Goal: Find specific page/section: Find specific page/section

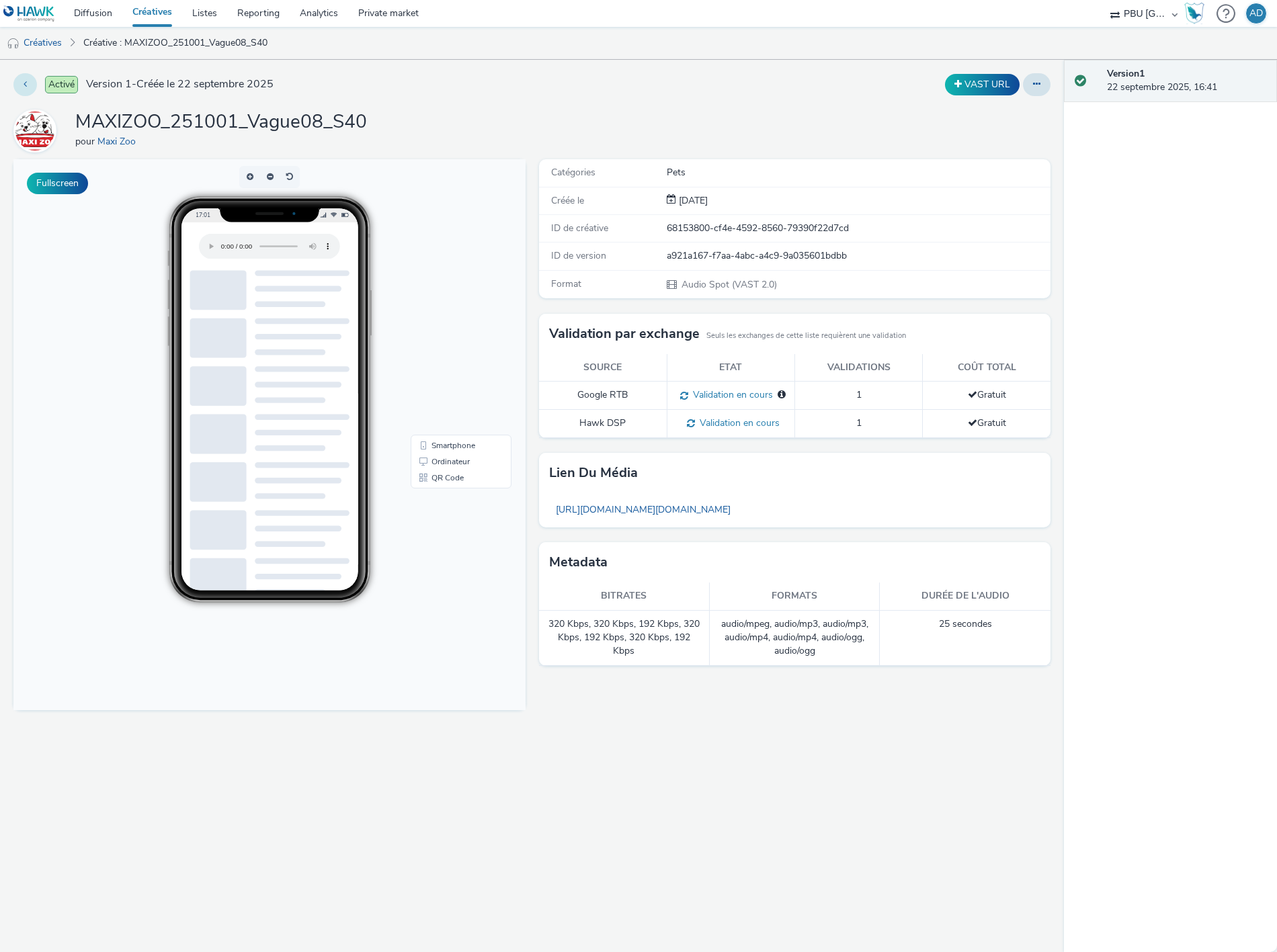
click at [21, 91] on button at bounding box center [25, 84] width 24 height 23
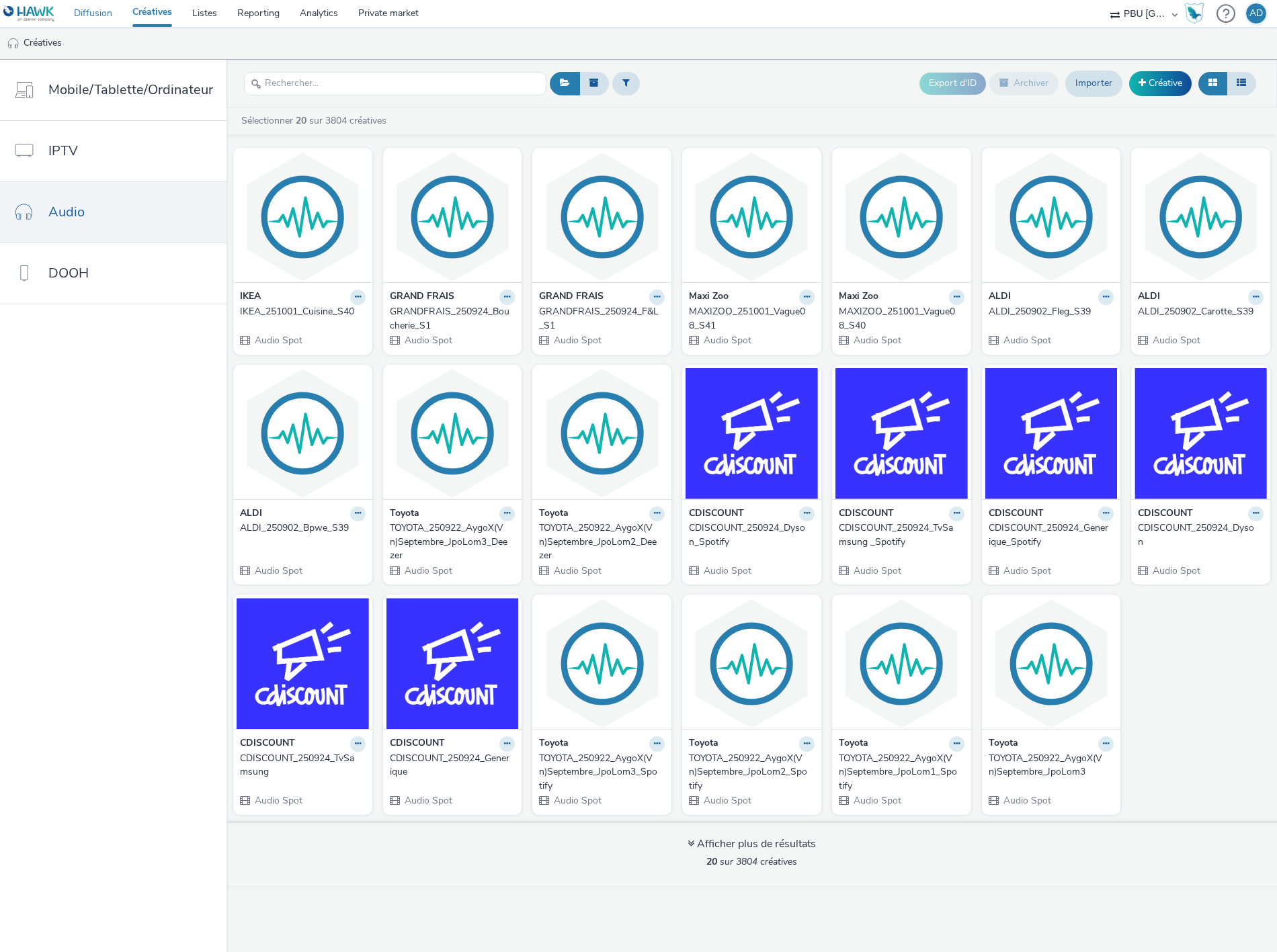
click at [98, 17] on link "Diffusion" at bounding box center [92, 14] width 59 height 27
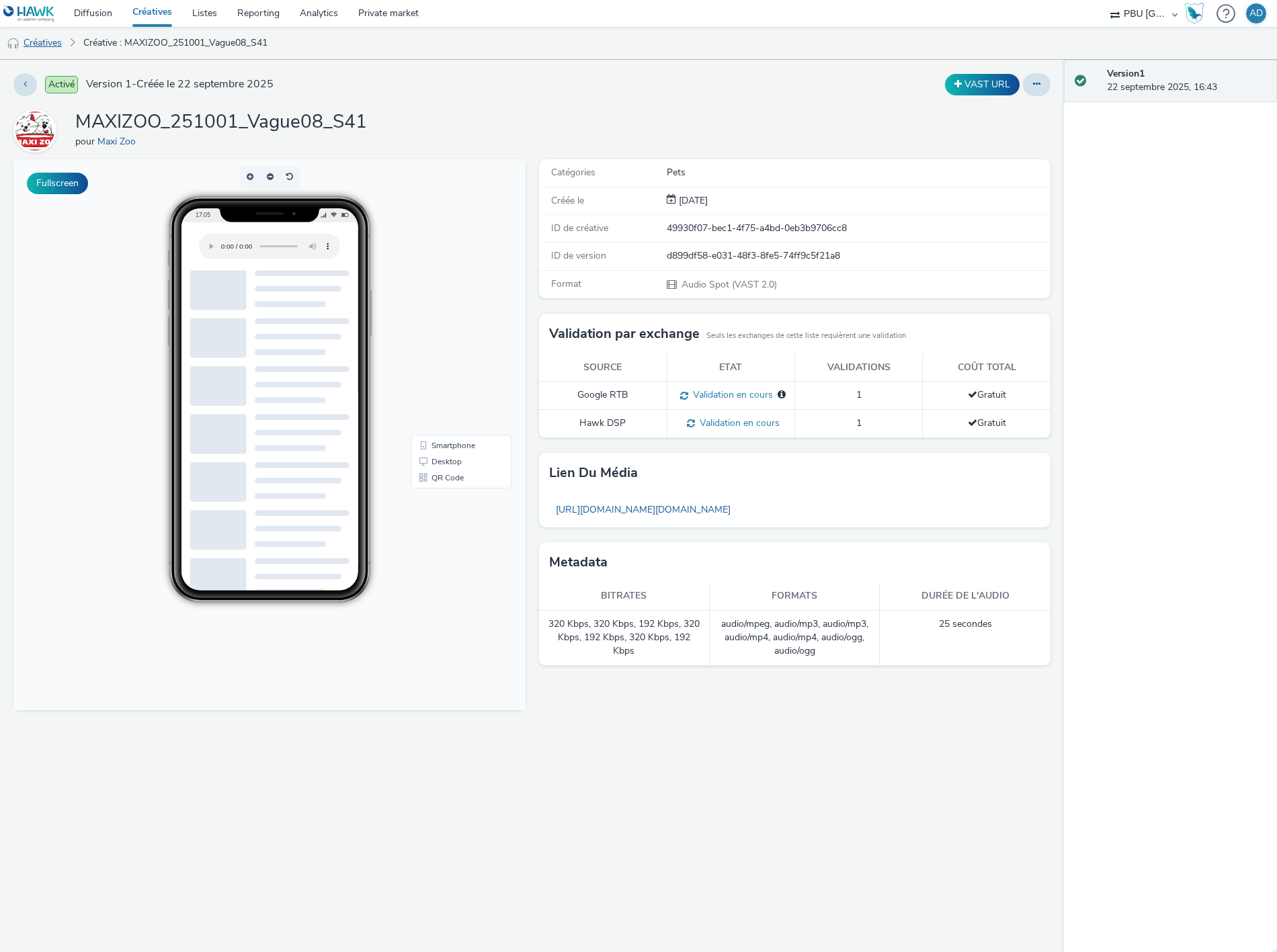
click at [50, 36] on link "Créatives" at bounding box center [34, 43] width 69 height 32
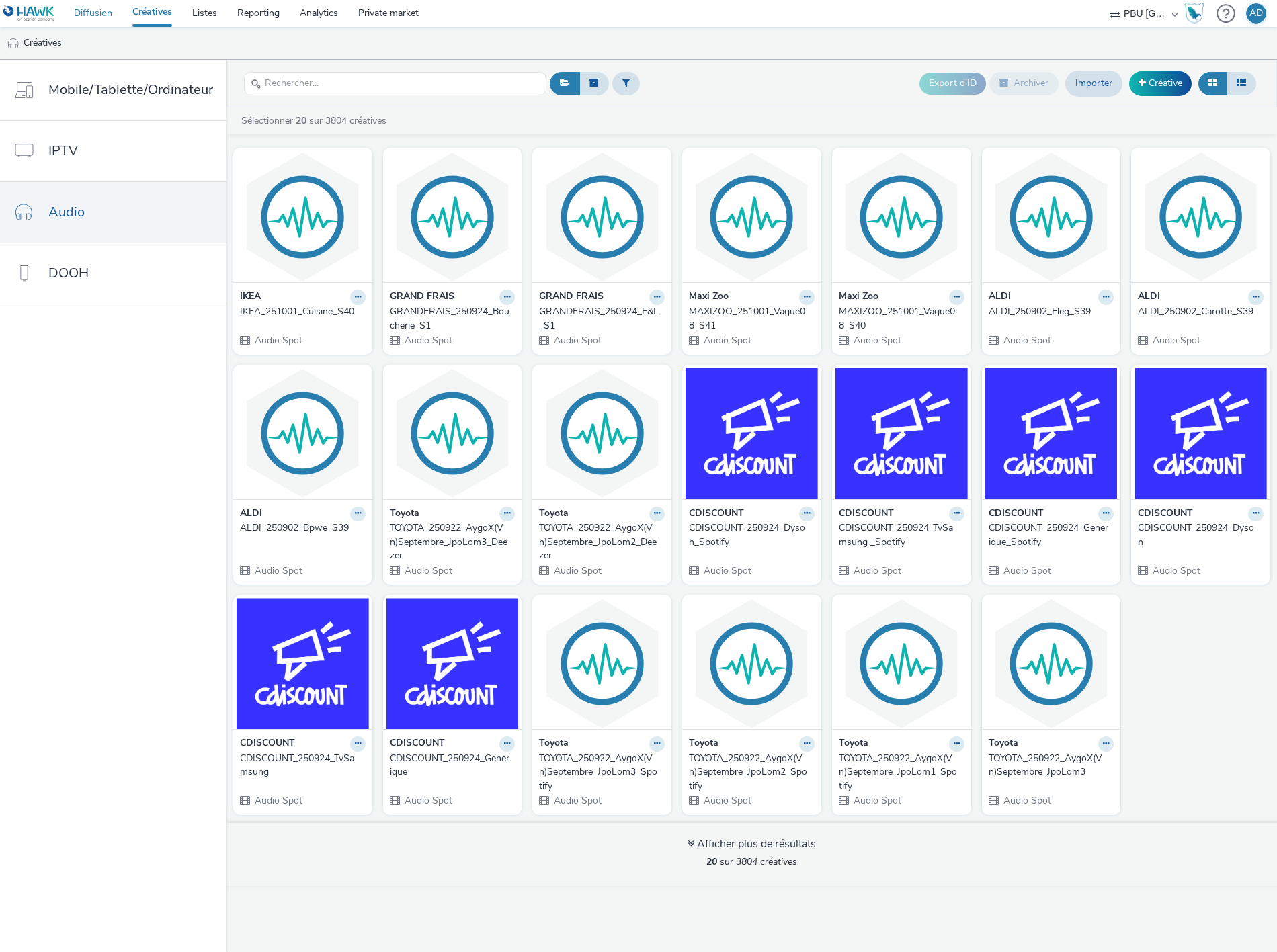
click at [86, 17] on link "Diffusion" at bounding box center [92, 14] width 59 height 27
